Goal: Task Accomplishment & Management: Complete application form

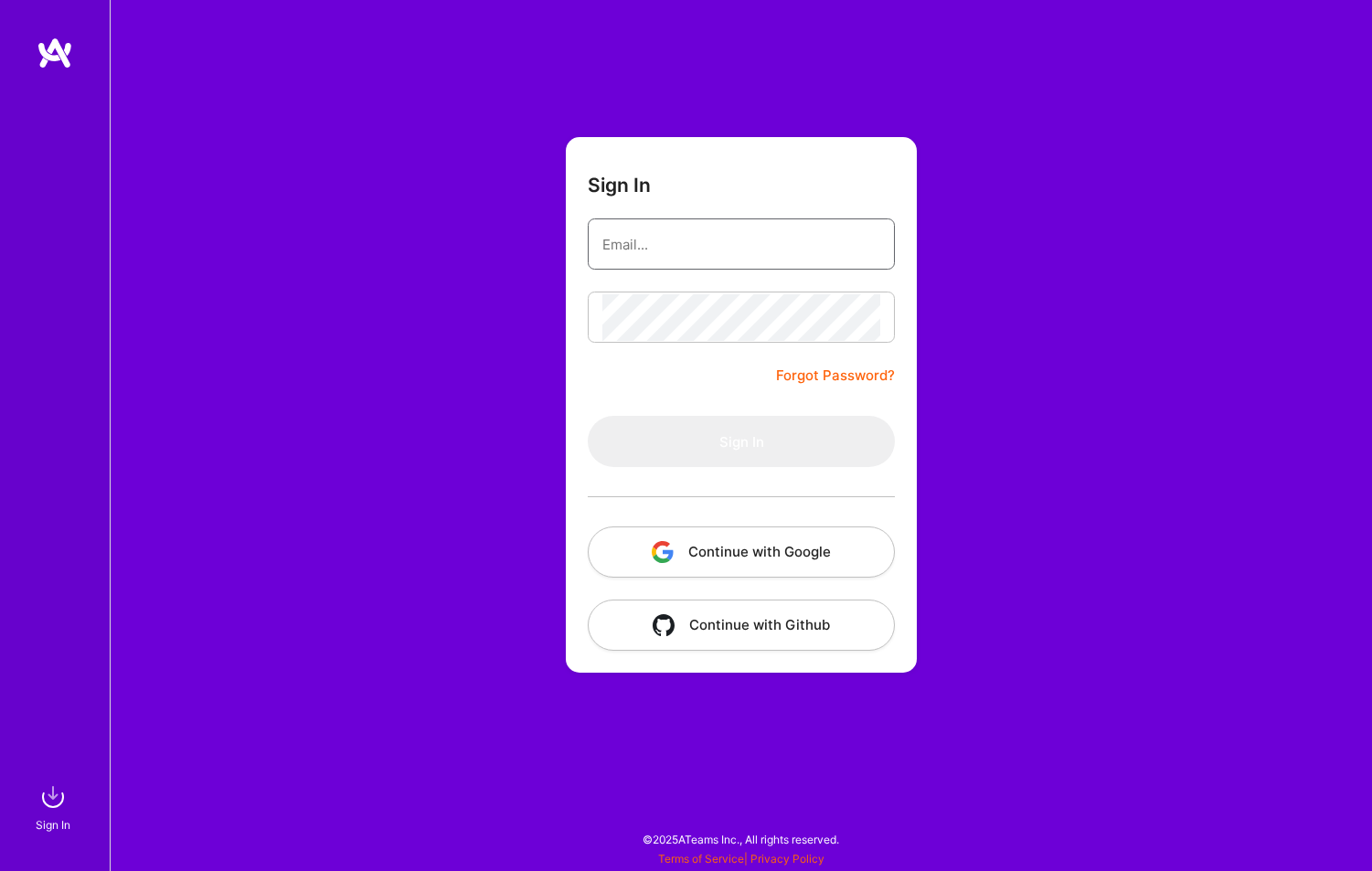
click at [739, 251] on input "email" at bounding box center [740, 244] width 278 height 47
type input "[EMAIL_ADDRESS][DOMAIN_NAME]"
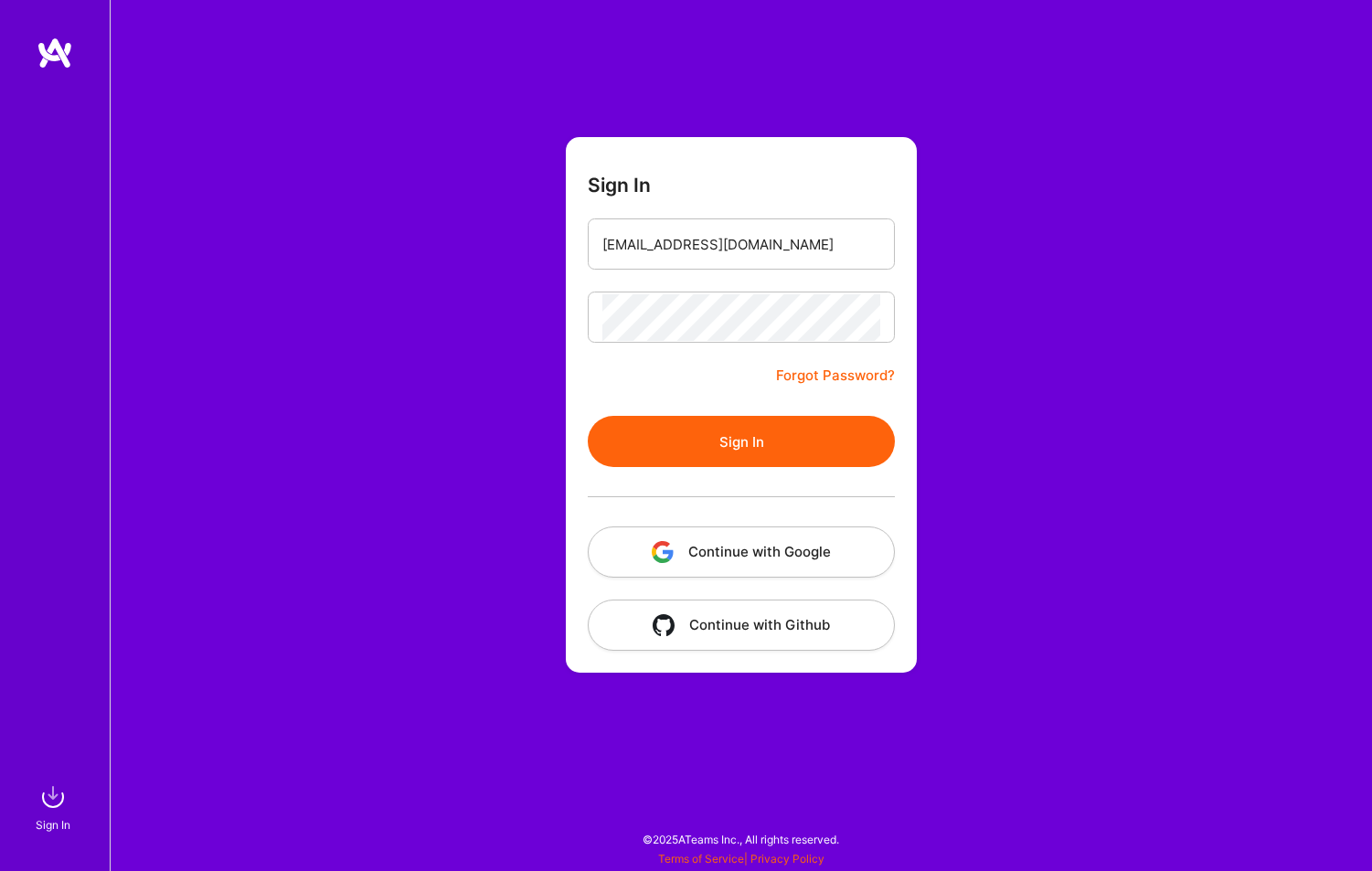
click at [704, 441] on button "Sign In" at bounding box center [741, 441] width 307 height 51
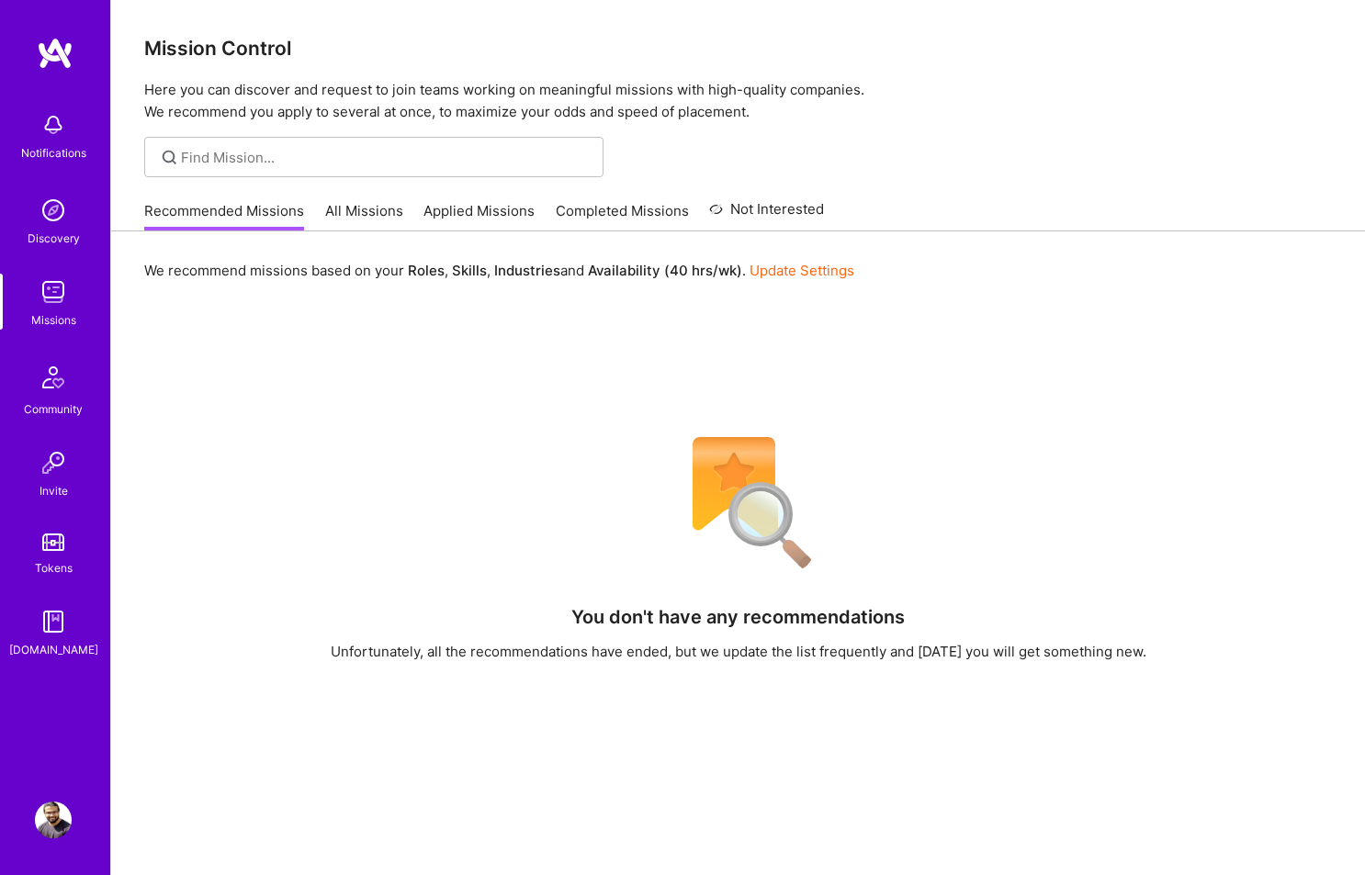
click at [378, 219] on link "All Missions" at bounding box center [364, 216] width 78 height 30
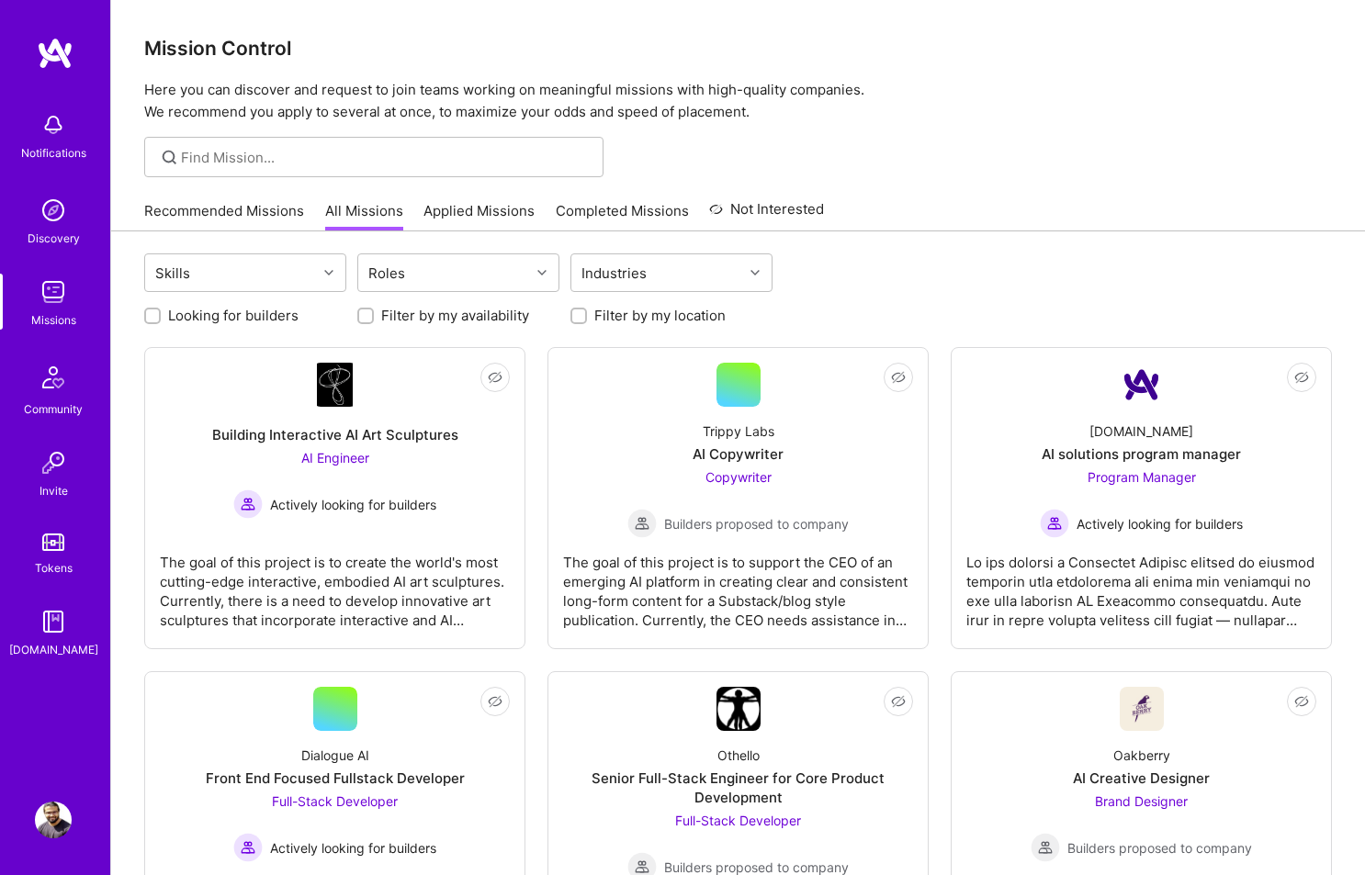
click at [242, 317] on label "Looking for builders" at bounding box center [233, 315] width 130 height 19
click at [161, 317] on input "Looking for builders" at bounding box center [154, 316] width 13 height 13
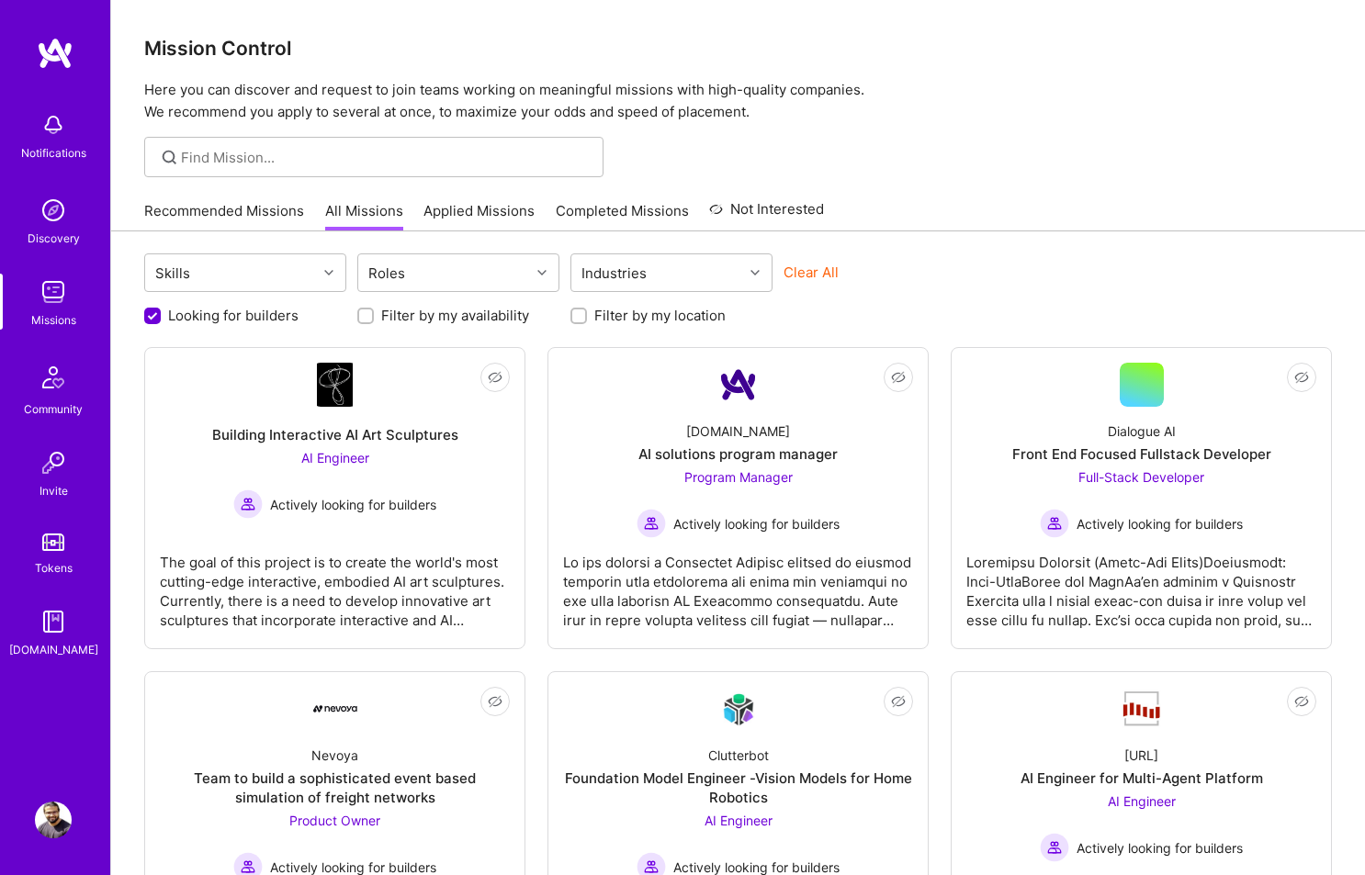
click at [242, 317] on label "Looking for builders" at bounding box center [233, 315] width 130 height 19
click at [163, 317] on input "Looking for builders" at bounding box center [154, 317] width 17 height 17
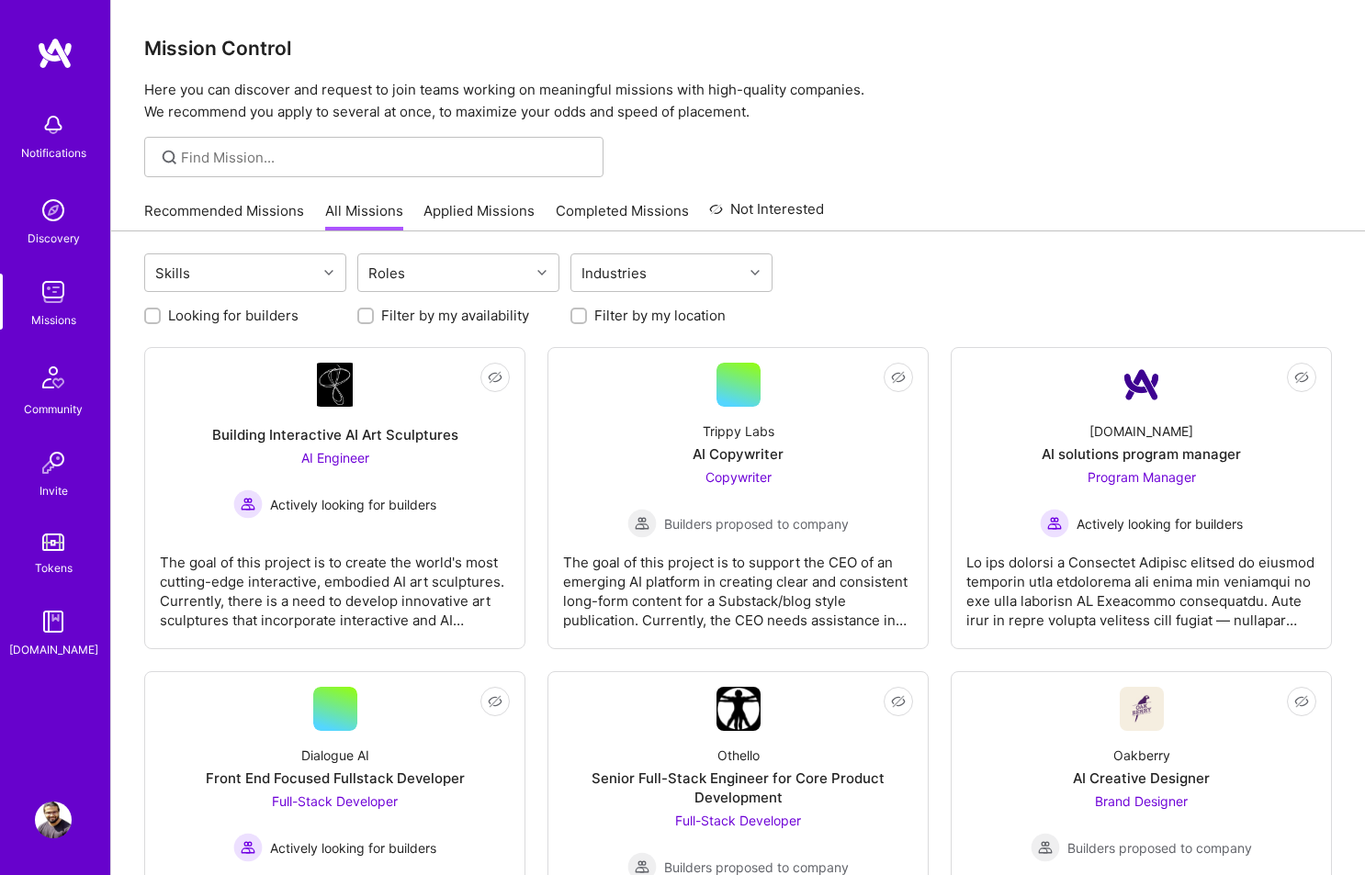
scroll to position [1, 0]
click at [242, 317] on label "Looking for builders" at bounding box center [233, 315] width 130 height 19
click at [161, 317] on input "Looking for builders" at bounding box center [154, 316] width 13 height 13
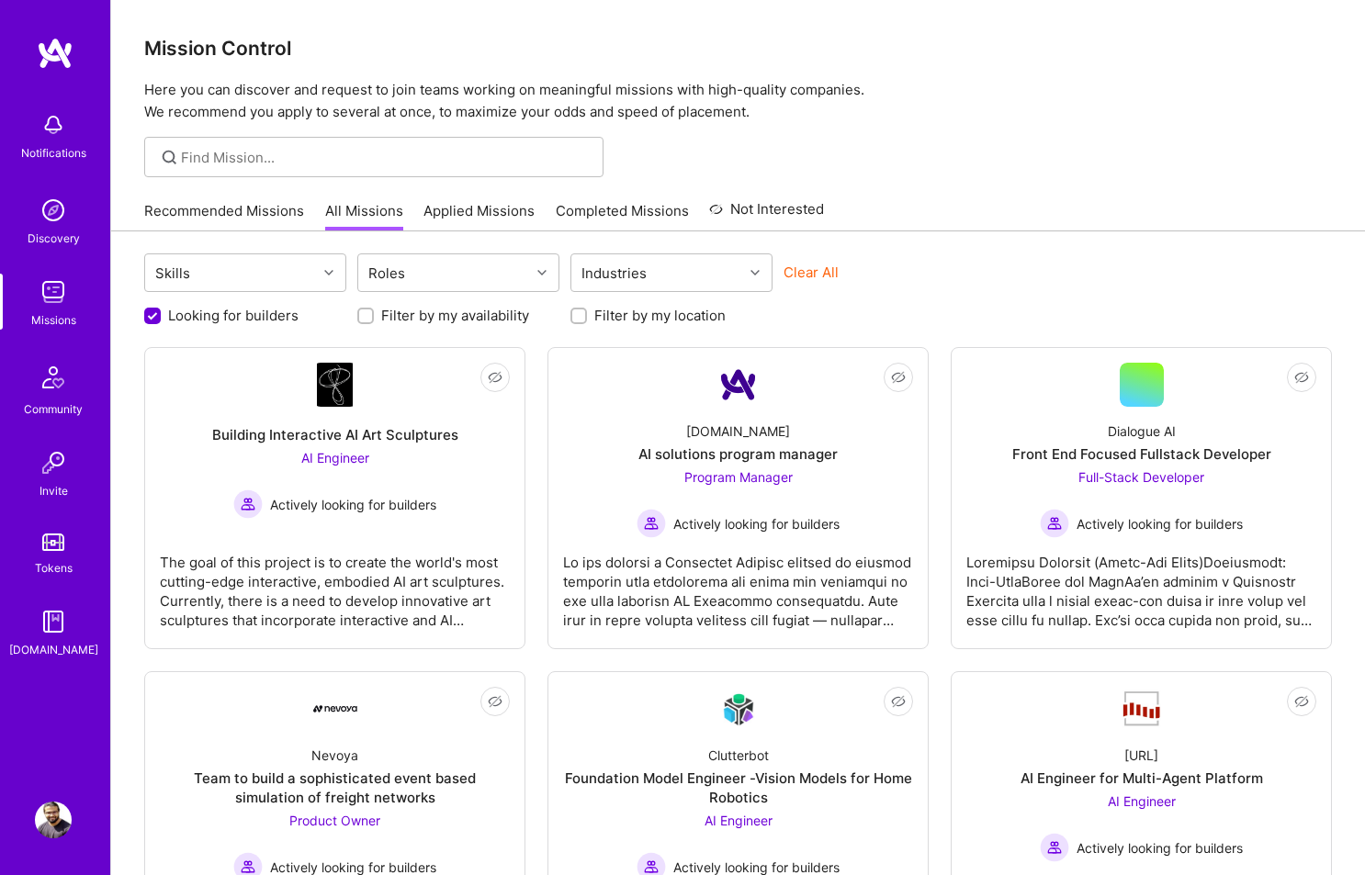
click at [242, 317] on label "Looking for builders" at bounding box center [233, 315] width 130 height 19
click at [163, 317] on input "Looking for builders" at bounding box center [154, 317] width 17 height 17
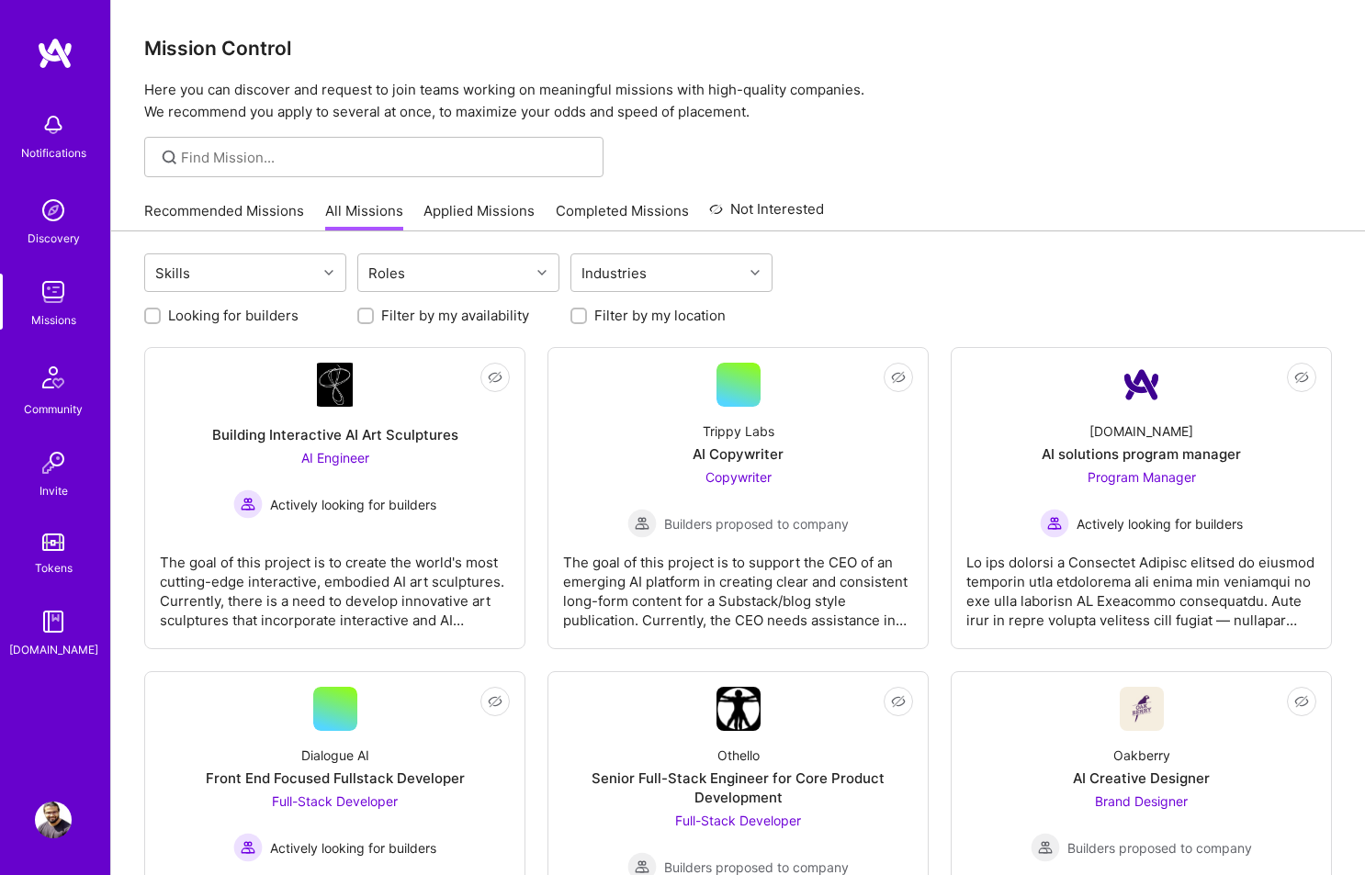
scroll to position [1, 0]
click at [242, 317] on label "Looking for builders" at bounding box center [233, 315] width 130 height 19
click at [161, 317] on input "Looking for builders" at bounding box center [154, 316] width 13 height 13
checkbox input "true"
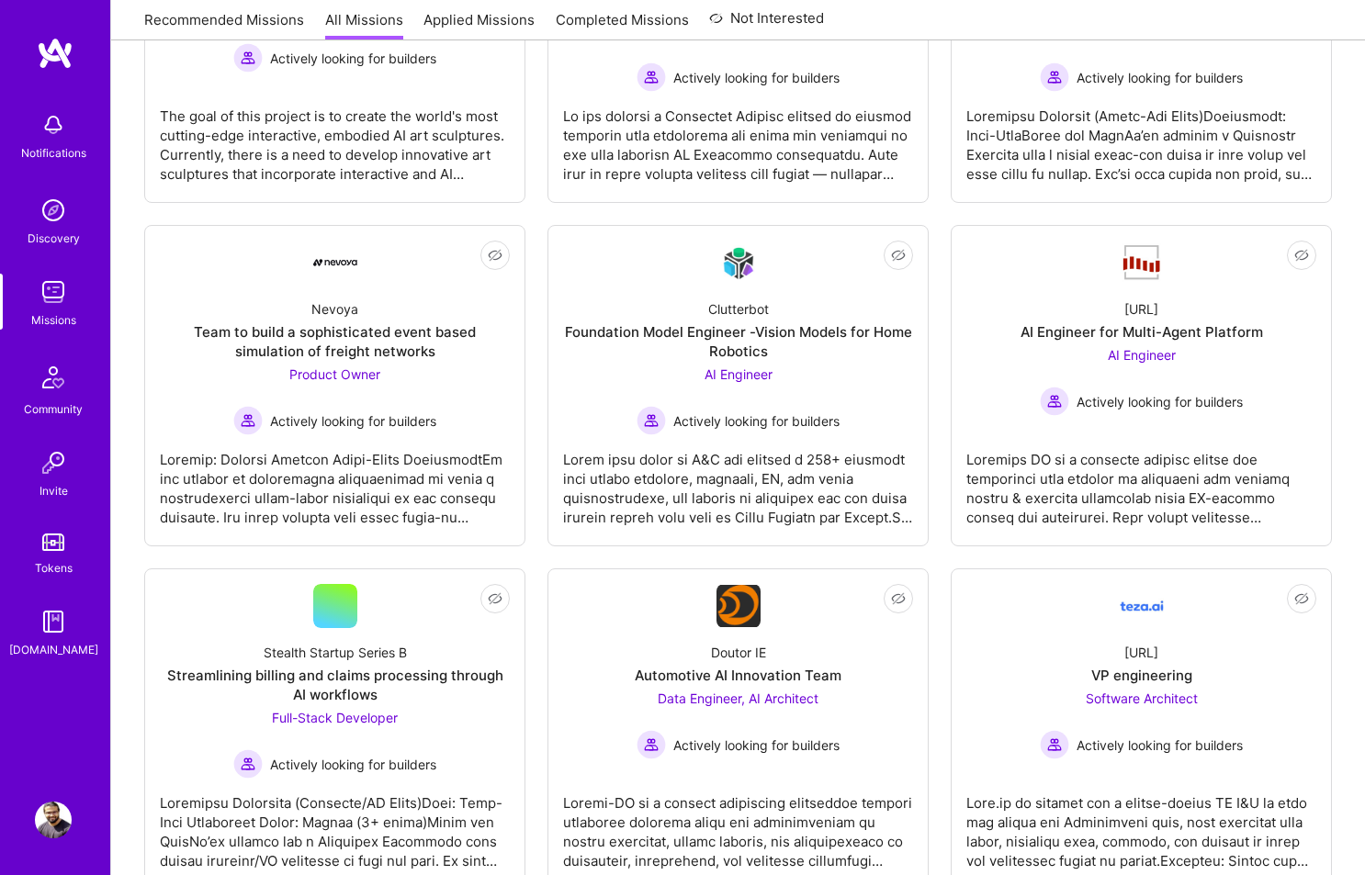
scroll to position [0, 0]
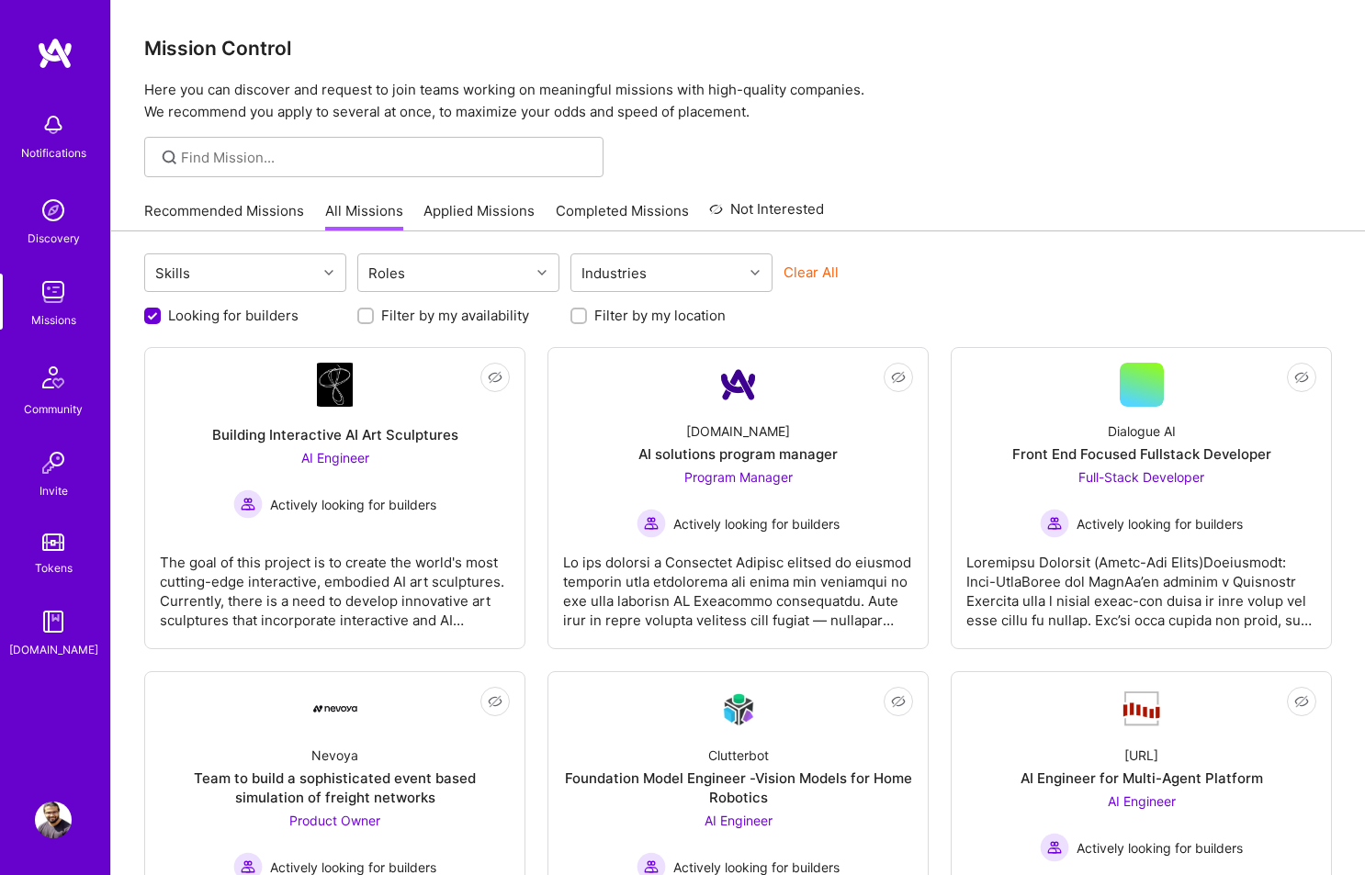
click at [746, 201] on link "Not Interested" at bounding box center [766, 214] width 115 height 33
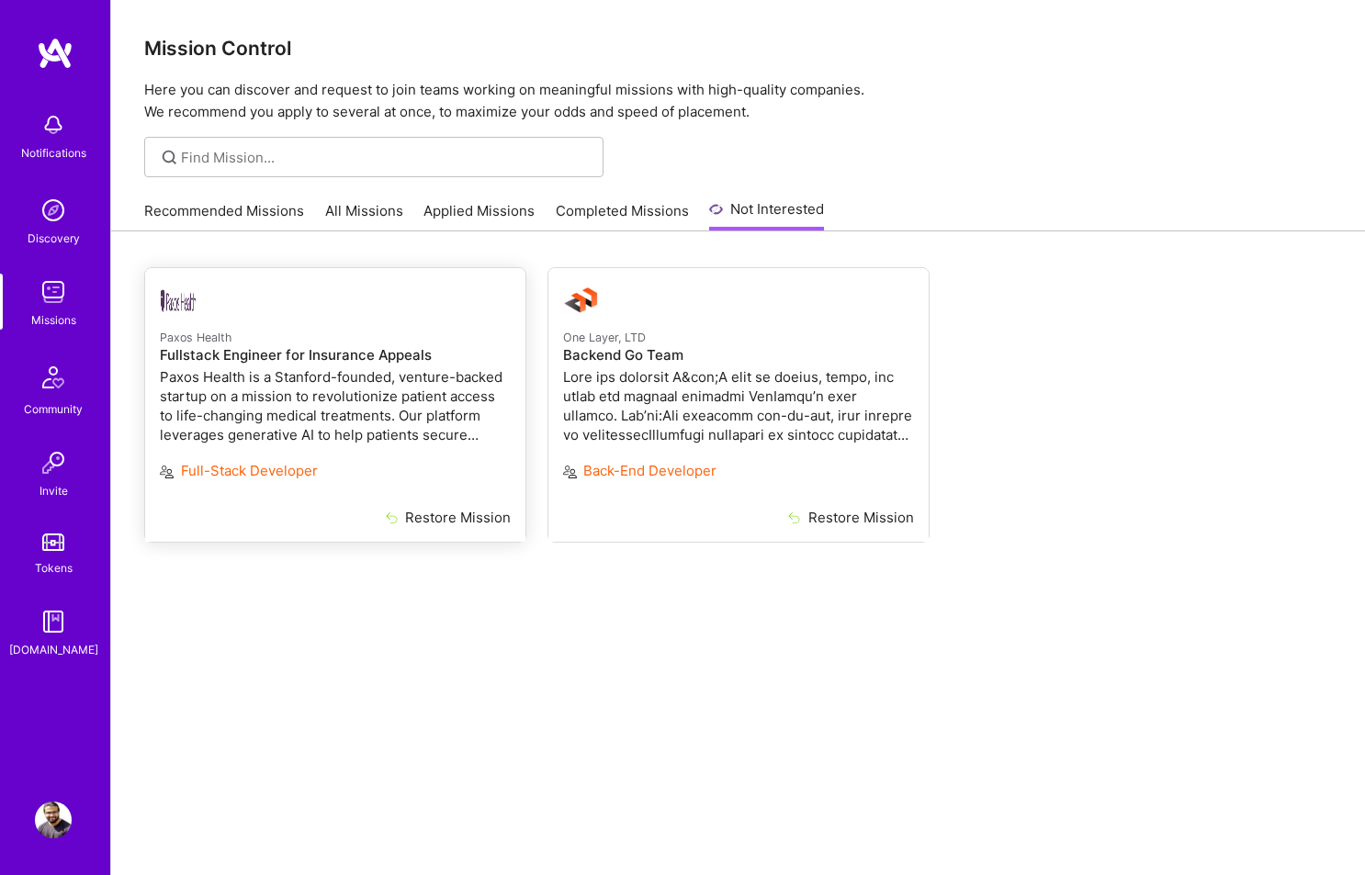
click at [396, 467] on p "Full-Stack Developer" at bounding box center [335, 470] width 351 height 19
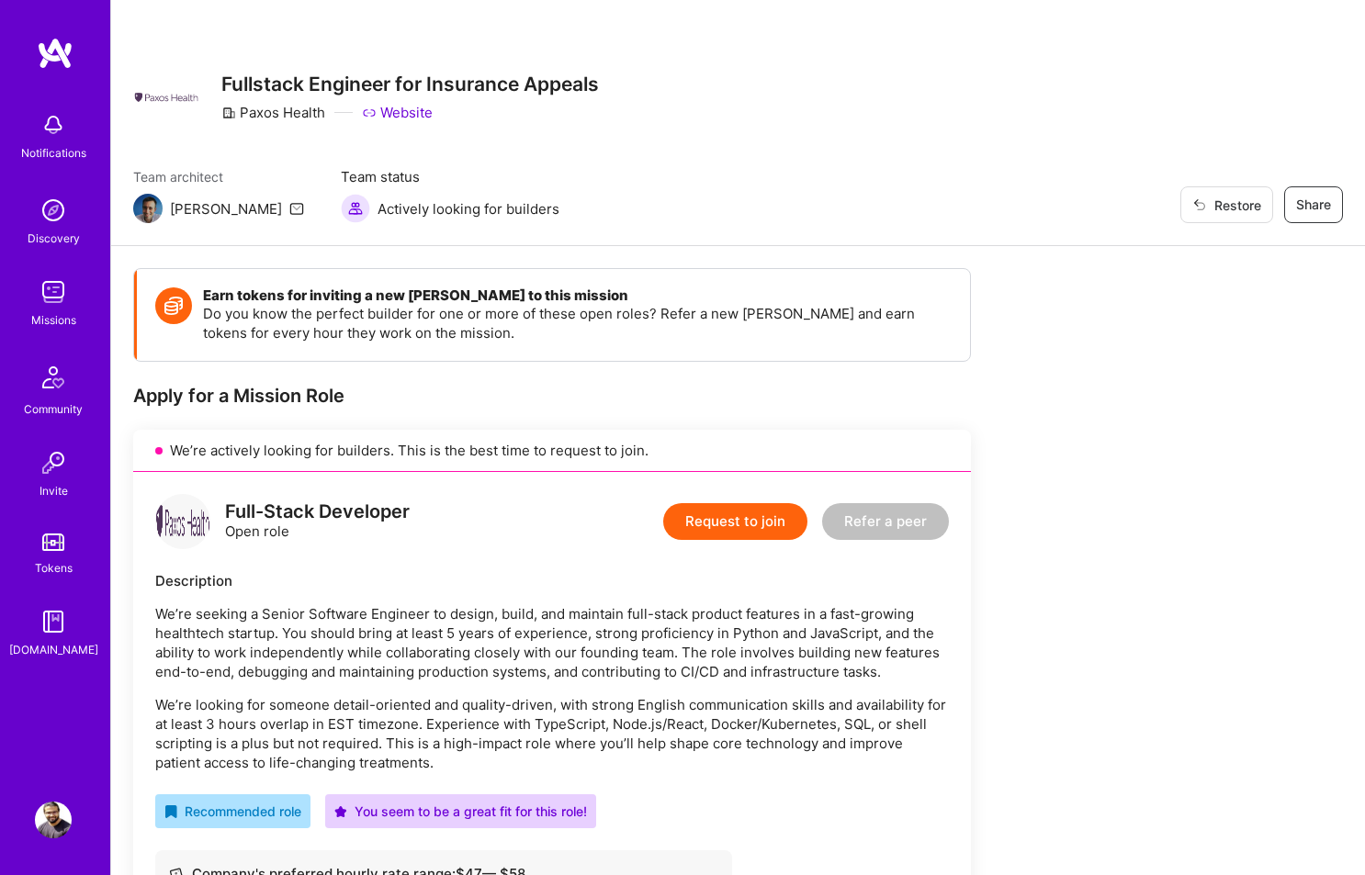
scroll to position [749, 0]
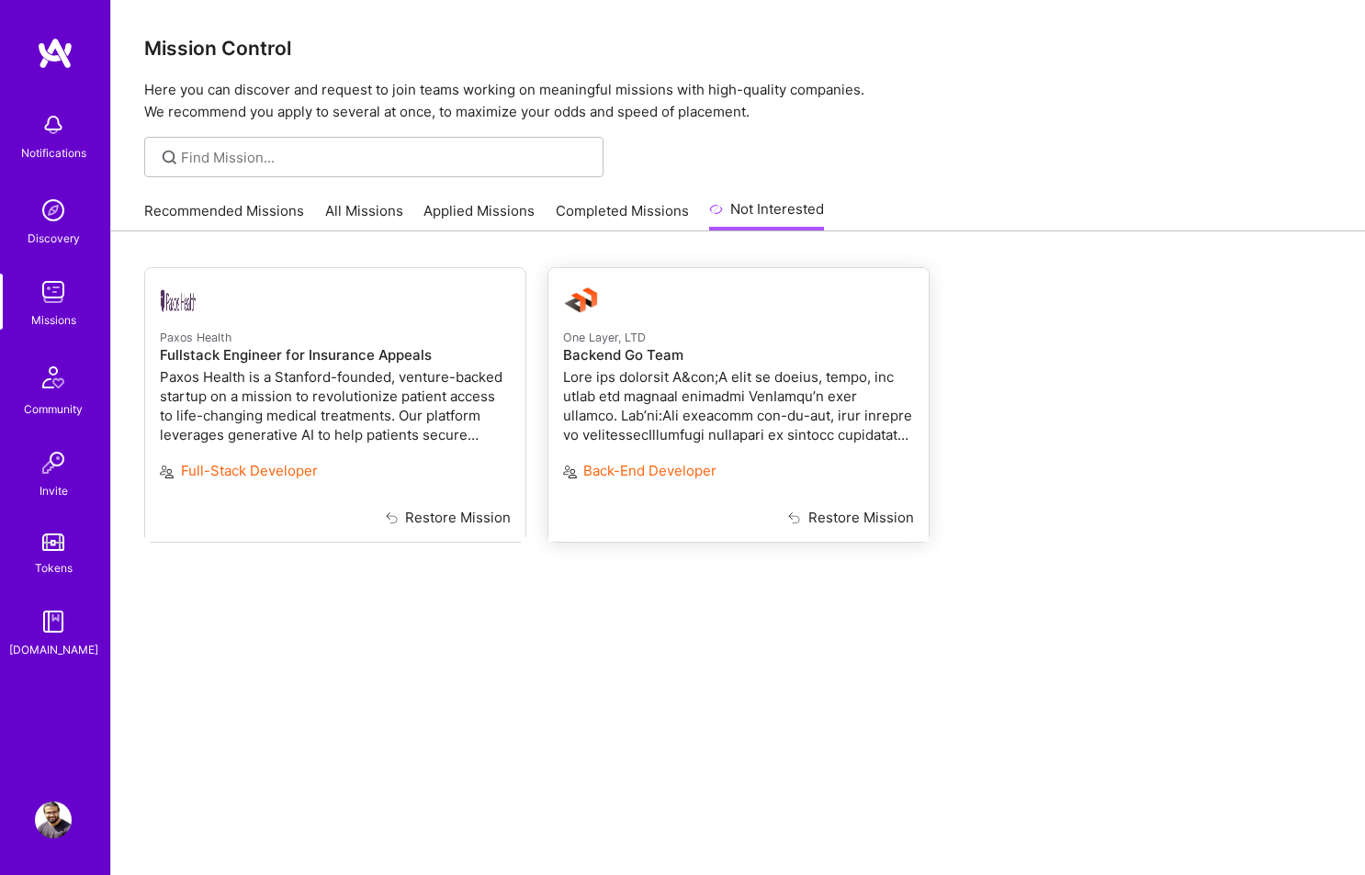
click at [624, 357] on h4 "Backend Go Team" at bounding box center [738, 355] width 351 height 17
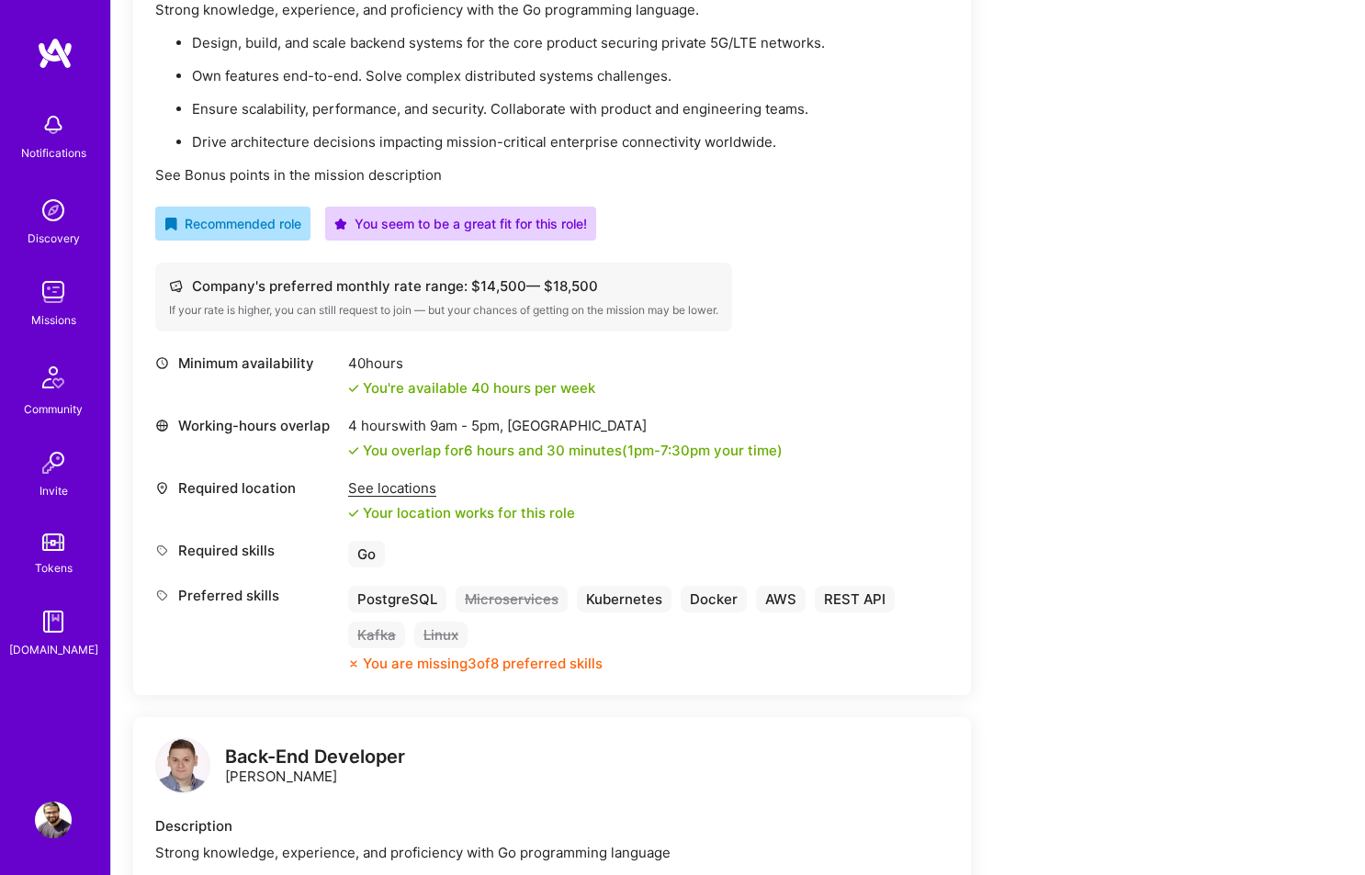
scroll to position [205, 0]
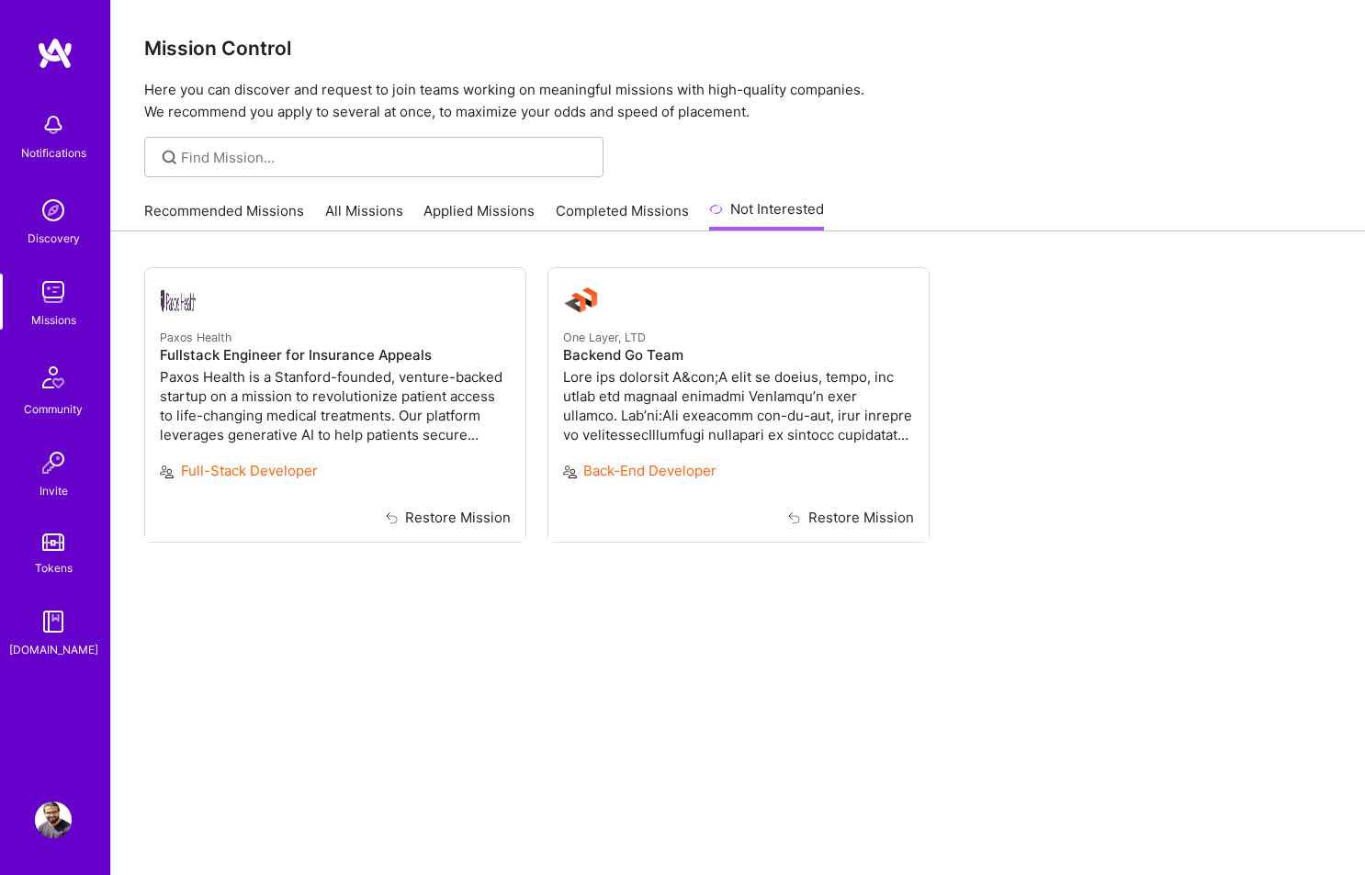
click at [571, 217] on link "Completed Missions" at bounding box center [622, 216] width 133 height 30
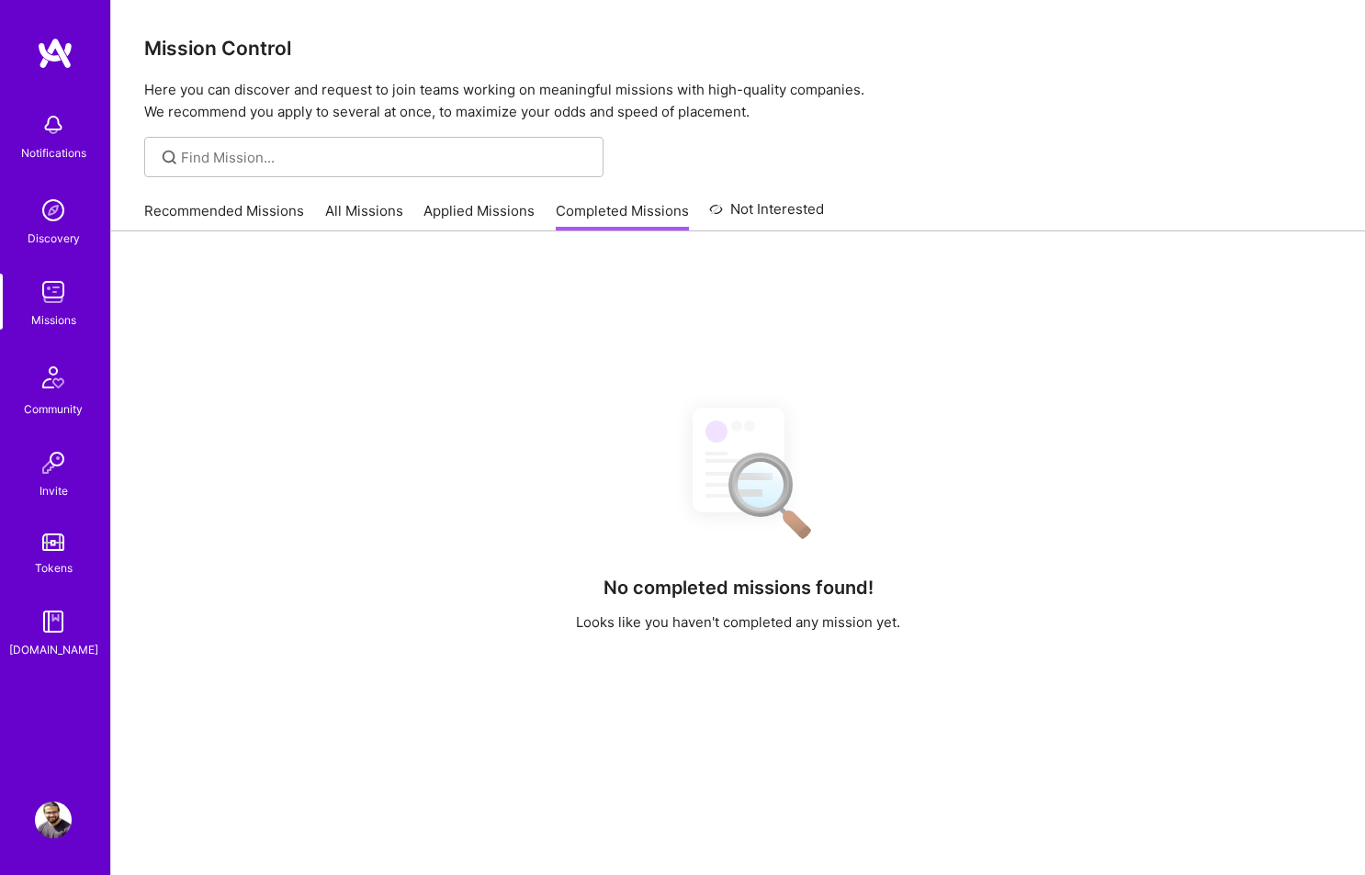
click at [513, 207] on link "Applied Missions" at bounding box center [478, 216] width 111 height 30
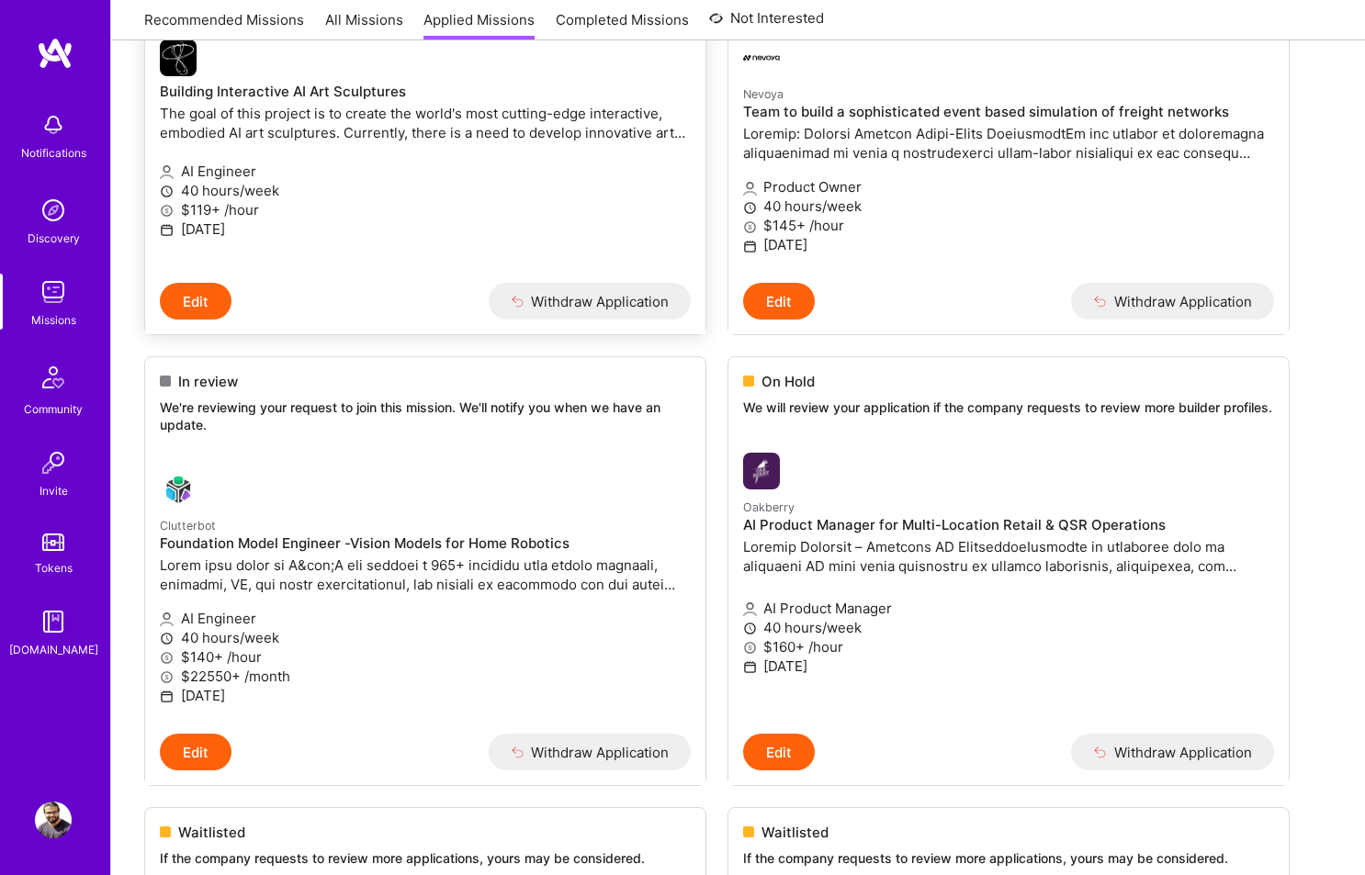
scroll to position [400, 0]
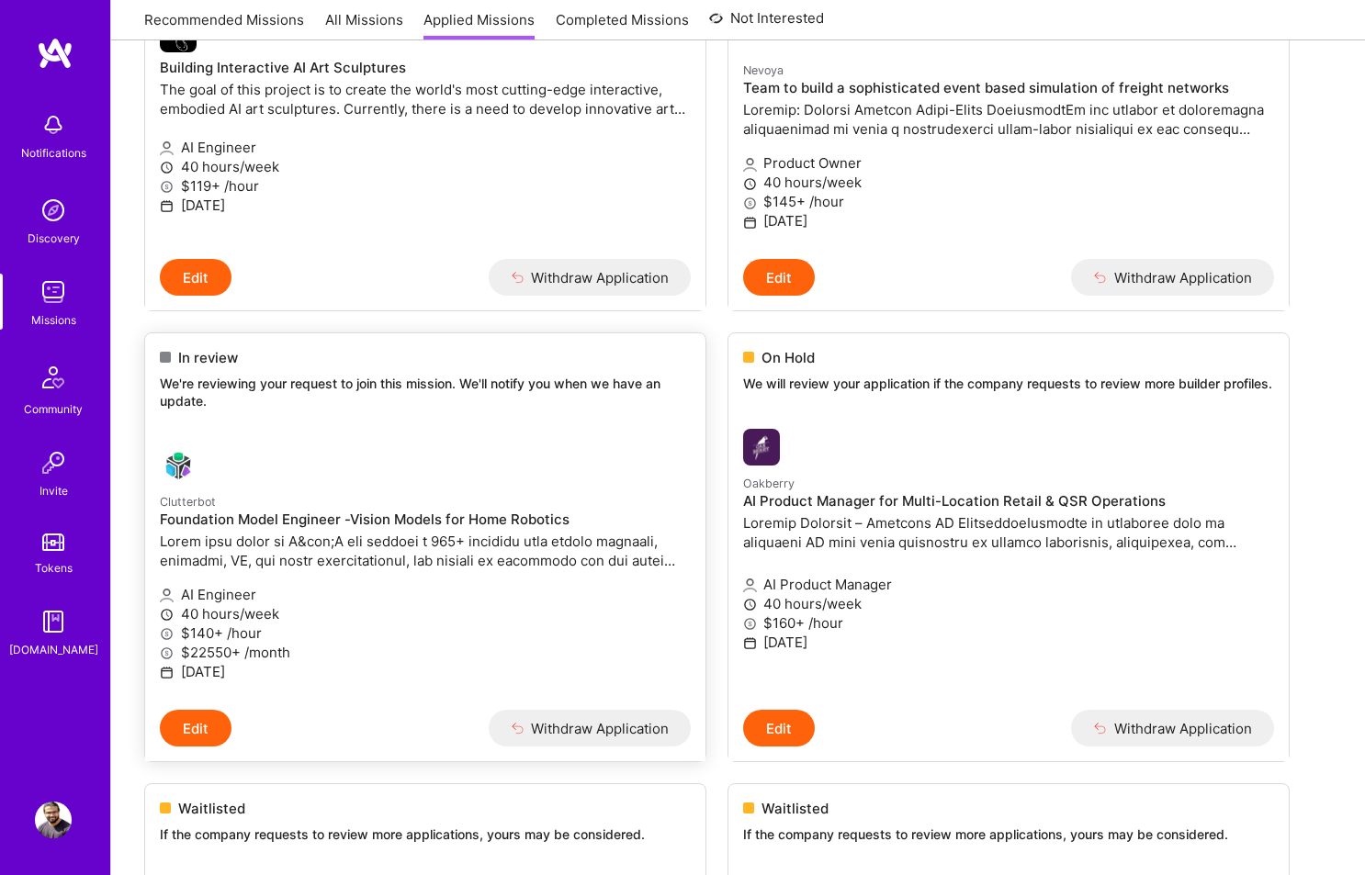
click at [346, 591] on p "AI Engineer" at bounding box center [425, 594] width 531 height 19
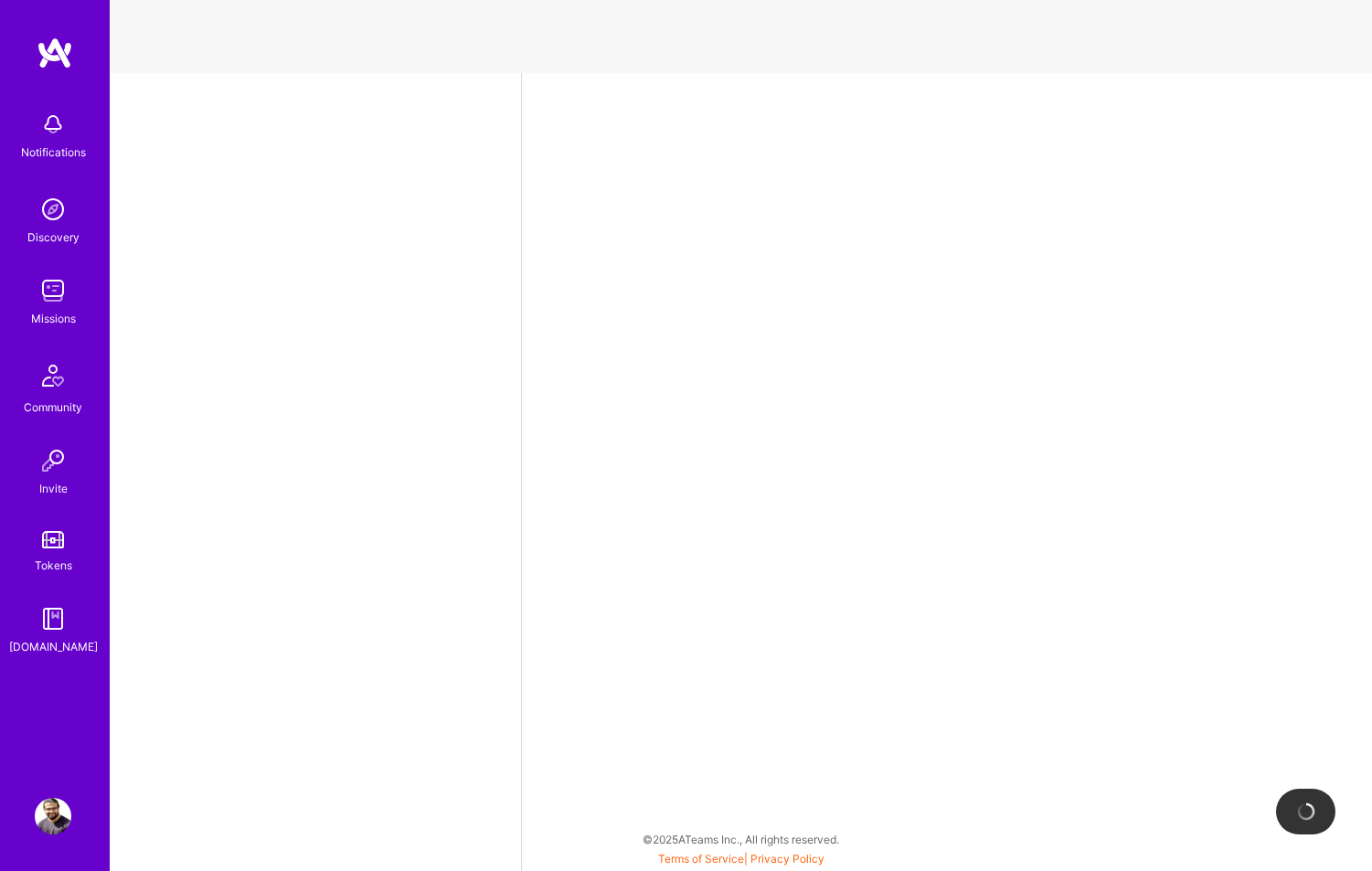
select select "IN"
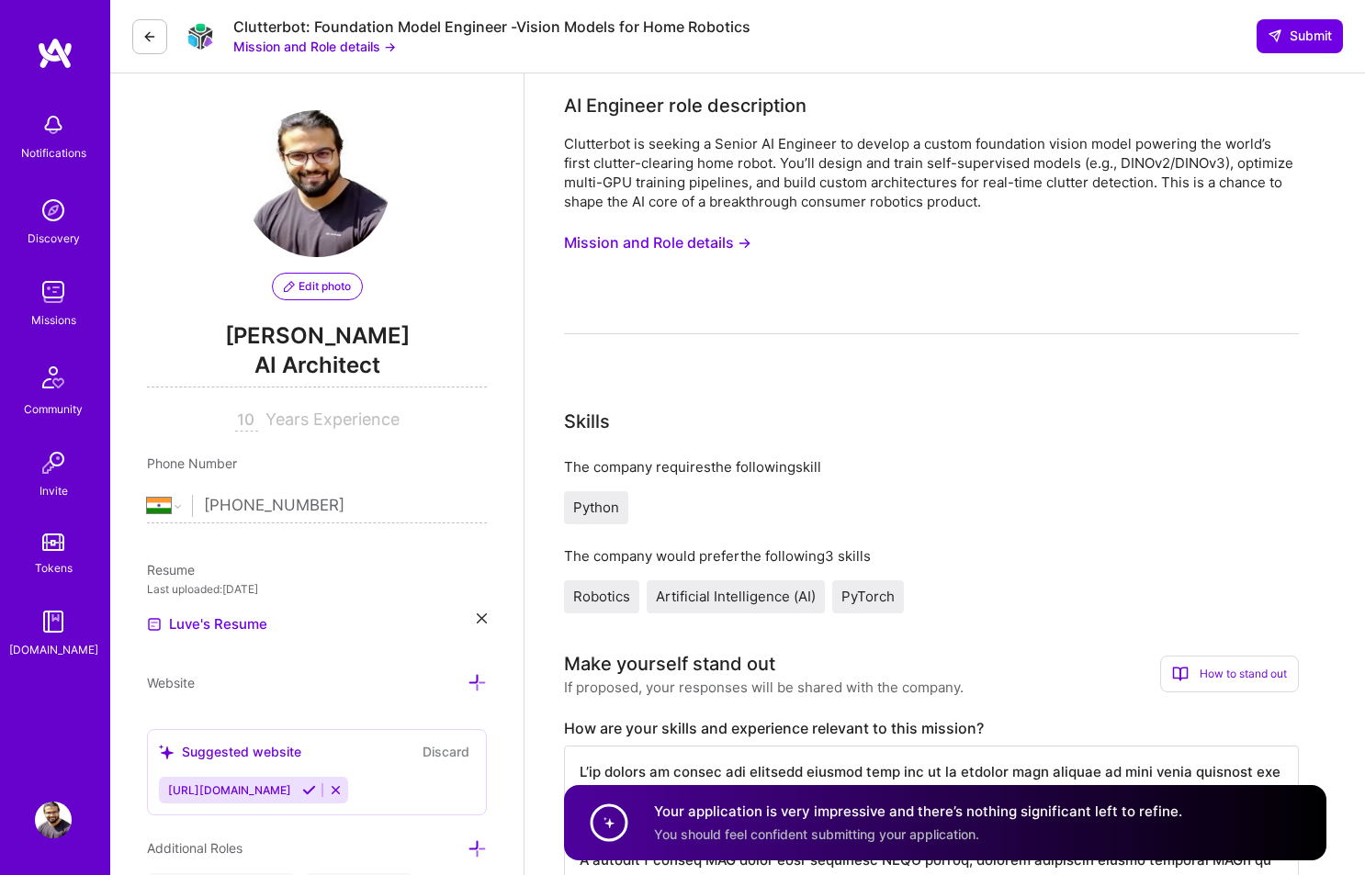
click at [138, 51] on button at bounding box center [149, 36] width 35 height 35
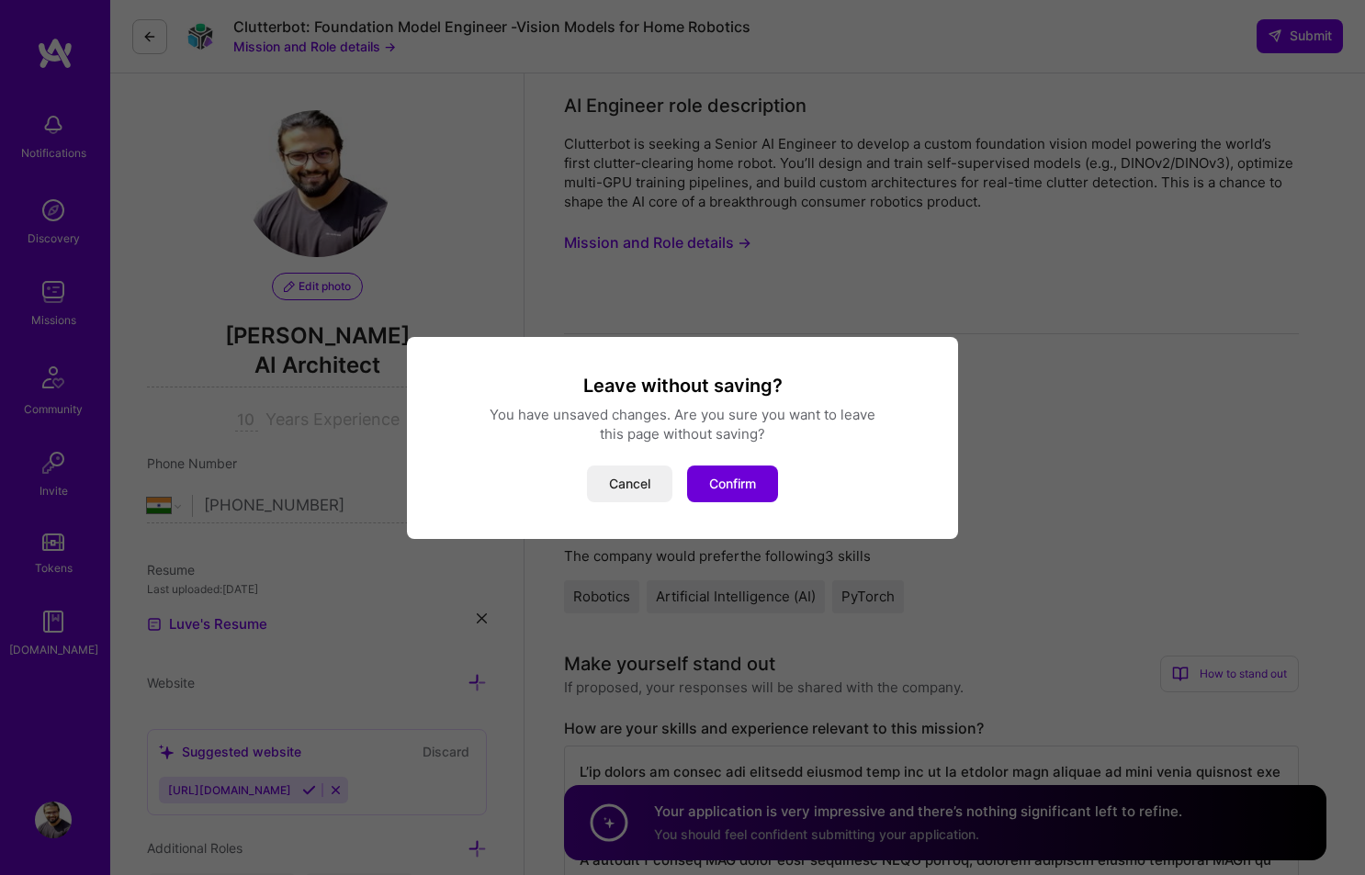
click at [730, 501] on div "Leave without saving? You have unsaved changes. Are you sure you want to leave …" at bounding box center [682, 438] width 551 height 202
click at [730, 497] on button "Confirm" at bounding box center [732, 484] width 91 height 37
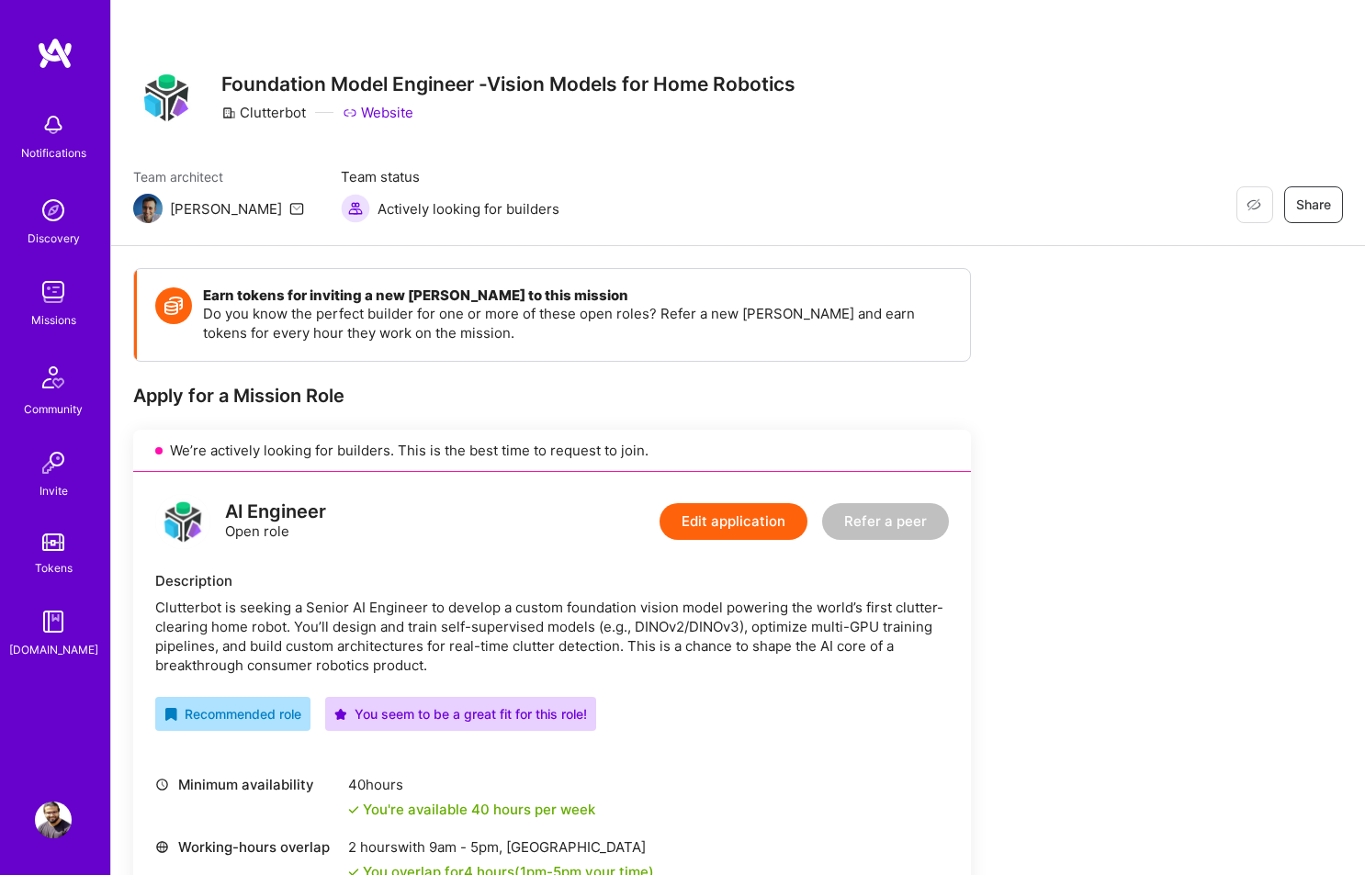
click at [289, 213] on icon at bounding box center [296, 208] width 15 height 15
